Goal: Use online tool/utility: Use online tool/utility

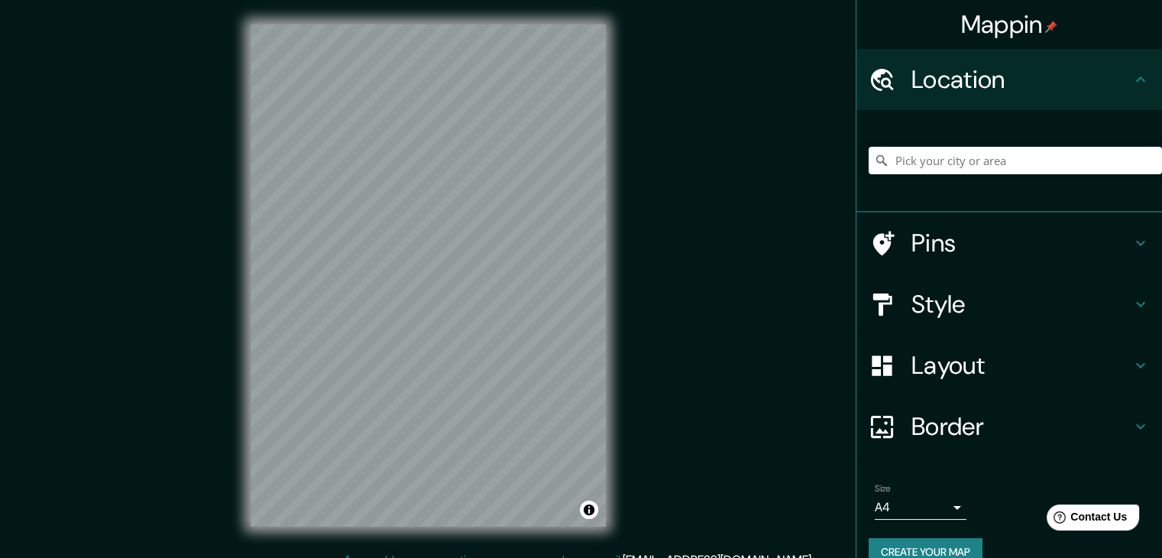
drag, startPoint x: 645, startPoint y: 154, endPoint x: 613, endPoint y: 163, distance: 32.6
click at [645, 154] on div "Mappin Location Pins Style Layout Border Choose a border. Hint : you can make l…" at bounding box center [581, 287] width 1162 height 575
click at [939, 165] on input "Pick your city or area" at bounding box center [1014, 160] width 293 height 27
click at [956, 160] on input "[GEOGRAPHIC_DATA]" at bounding box center [1014, 160] width 293 height 27
click at [914, 303] on h4 "Style" at bounding box center [1021, 304] width 220 height 31
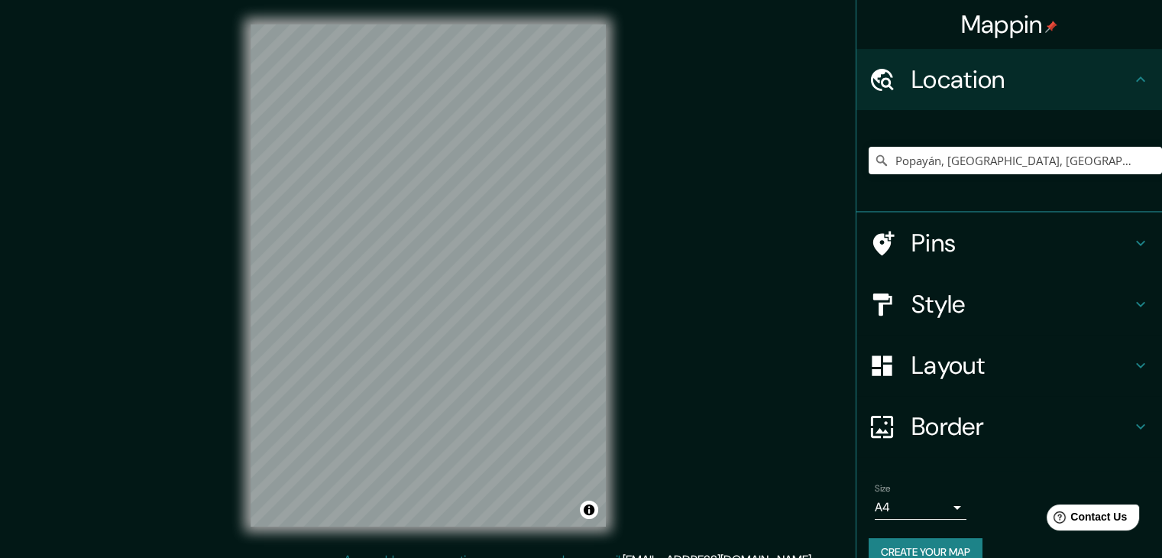
click button "Black"
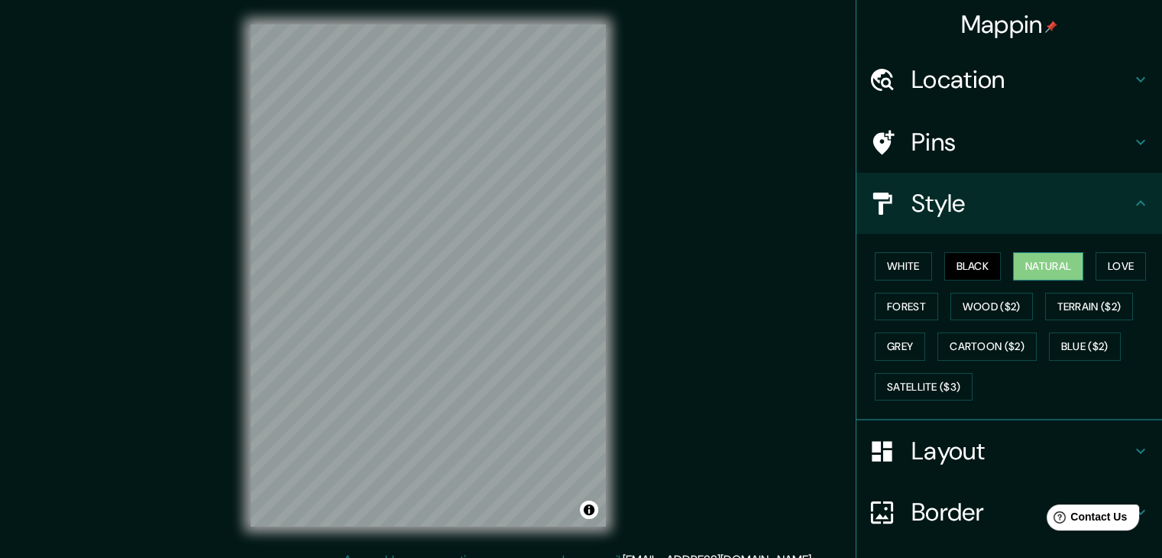
click at [1020, 260] on button "Natural" at bounding box center [1048, 266] width 70 height 28
click at [1112, 259] on button "Love" at bounding box center [1120, 266] width 50 height 28
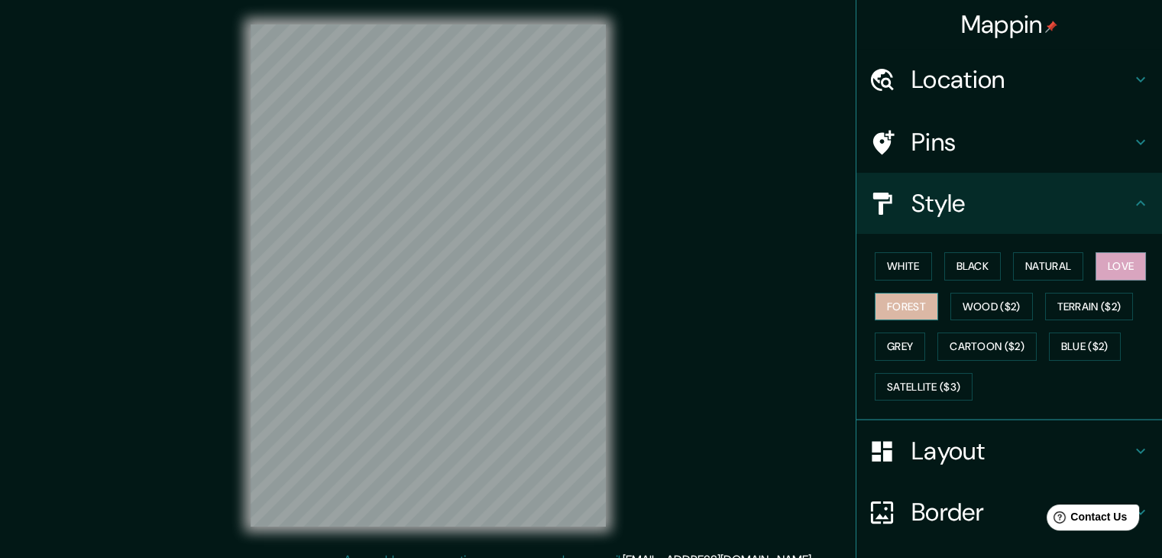
click at [882, 299] on button "Forest" at bounding box center [906, 307] width 63 height 28
click at [978, 309] on button "Wood ($2)" at bounding box center [991, 307] width 82 height 28
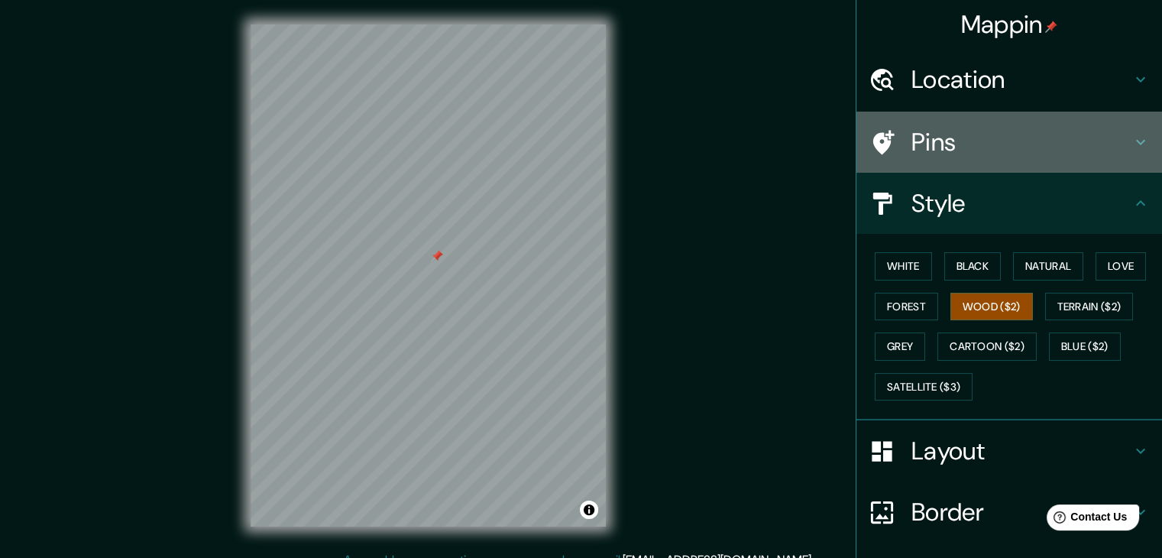
click at [911, 156] on h4 "Pins" at bounding box center [1021, 142] width 220 height 31
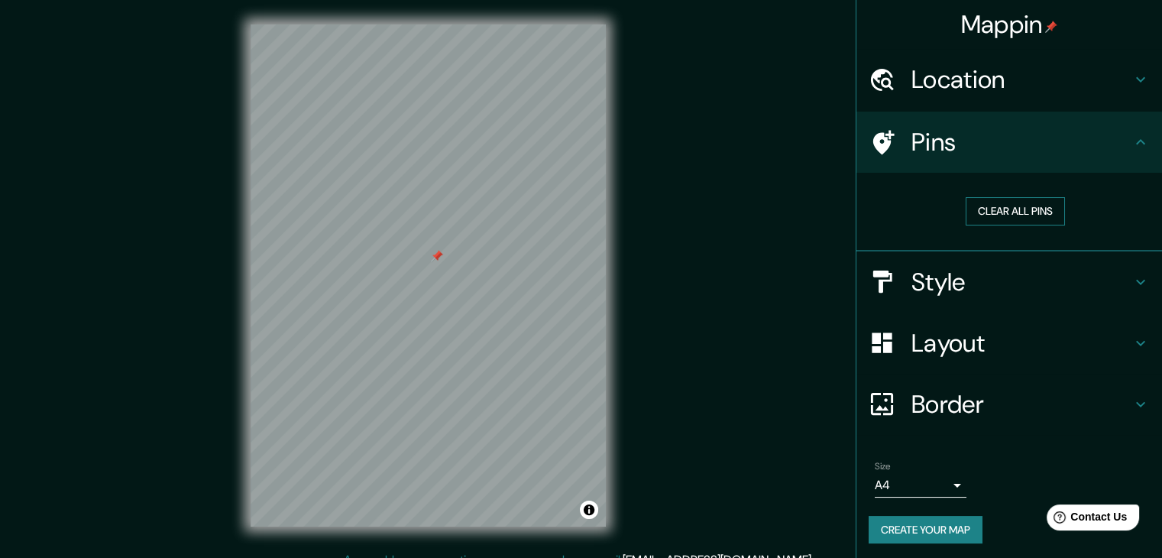
click at [1011, 209] on button "Clear all pins" at bounding box center [1014, 211] width 99 height 28
click at [984, 147] on h4 "Pins" at bounding box center [1021, 142] width 220 height 31
click at [920, 105] on div "Location" at bounding box center [1009, 79] width 306 height 61
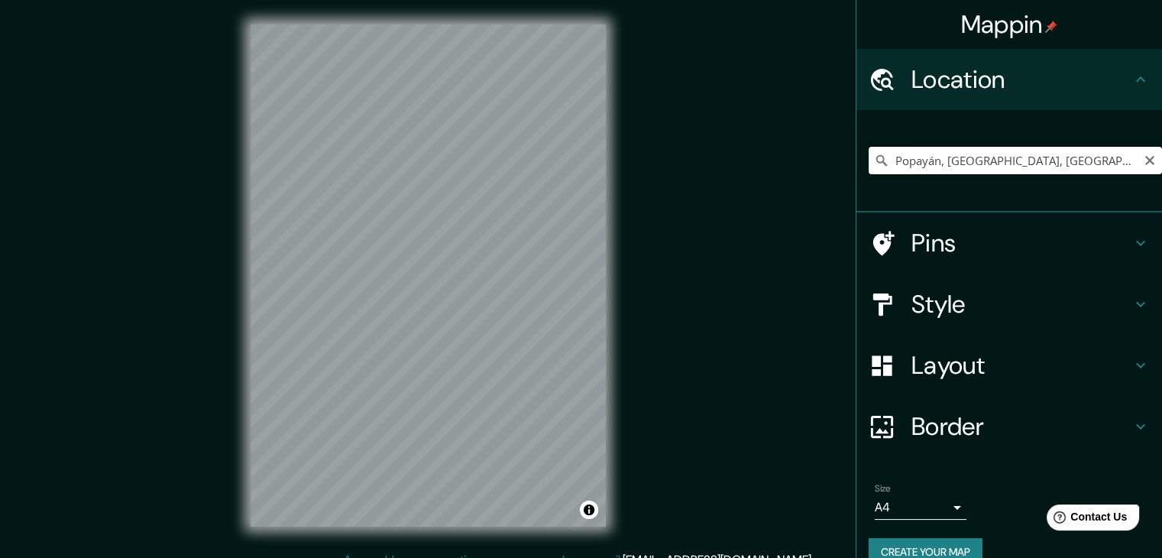
click at [883, 160] on input "Popayán, [GEOGRAPHIC_DATA], [GEOGRAPHIC_DATA]" at bounding box center [1014, 160] width 293 height 27
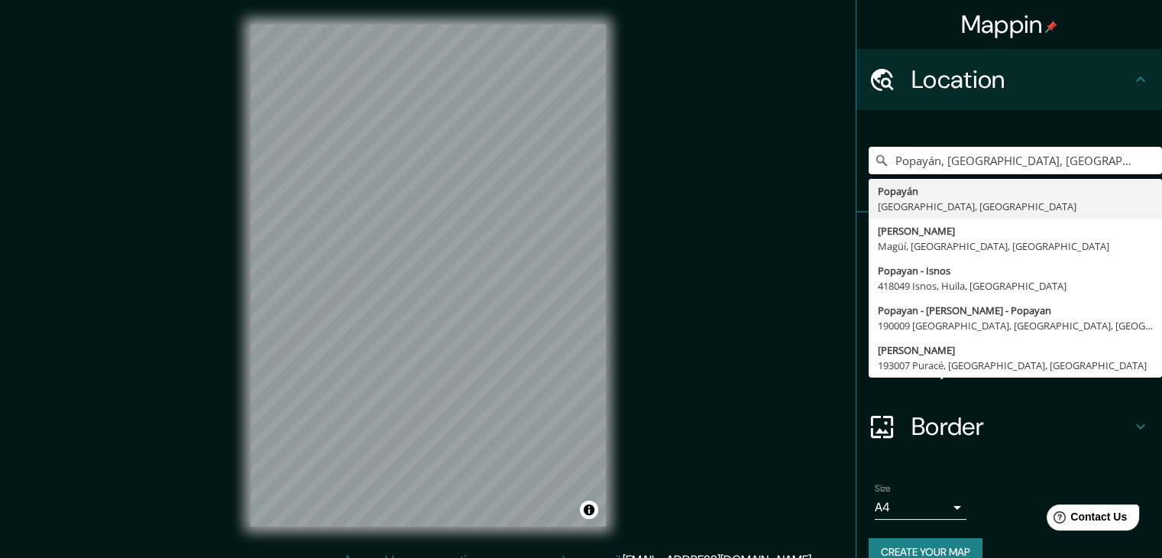
drag, startPoint x: 968, startPoint y: 158, endPoint x: 839, endPoint y: 165, distance: 130.0
click at [839, 165] on div "Mappin Location [GEOGRAPHIC_DATA], [GEOGRAPHIC_DATA], [GEOGRAPHIC_DATA] Popayán…" at bounding box center [581, 287] width 1162 height 575
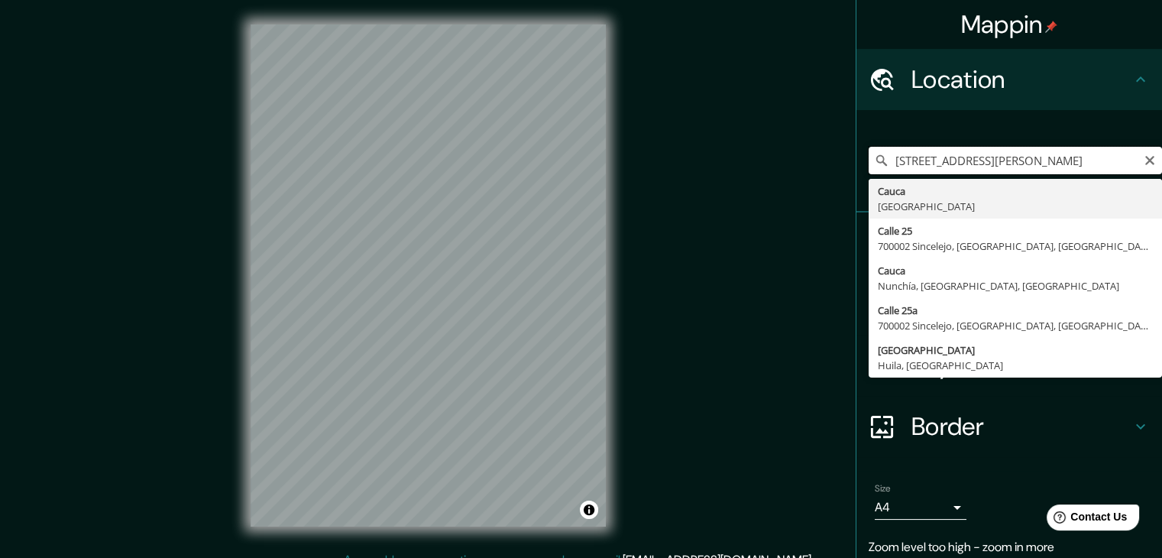
type input "[STREET_ADDRESS][PERSON_NAME]"
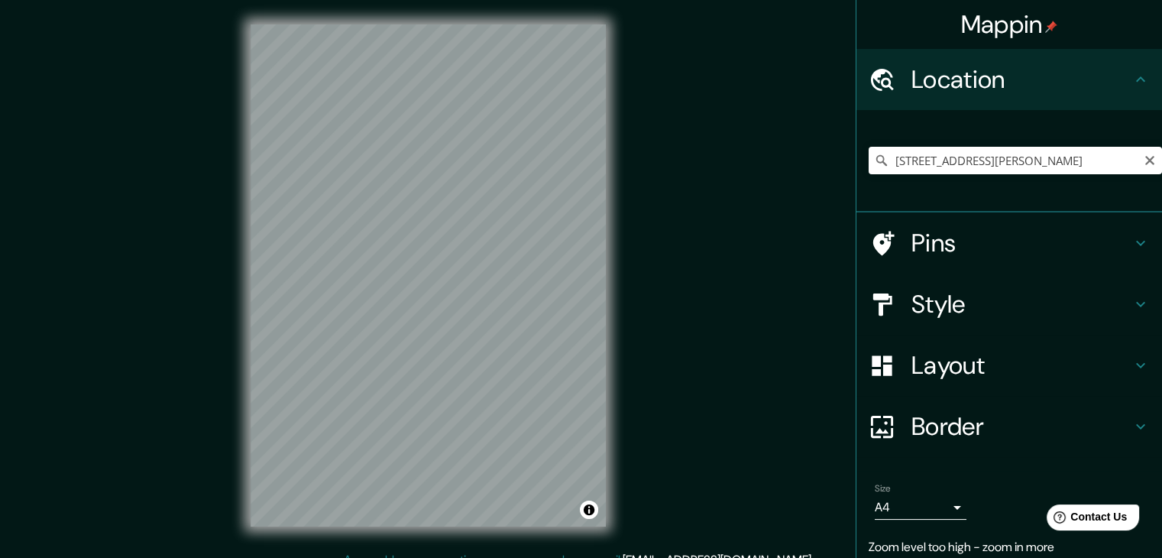
click at [783, 102] on div "Mappin Location [STREET_ADDRESS][PERSON_NAME] [GEOGRAPHIC_DATA][STREET_ADDRESS]…" at bounding box center [581, 287] width 1162 height 575
click at [659, 489] on div "Mappin Location [STREET_ADDRESS][PERSON_NAME] [GEOGRAPHIC_DATA][STREET_ADDRESS]…" at bounding box center [581, 287] width 1162 height 575
